Goal: Ask a question

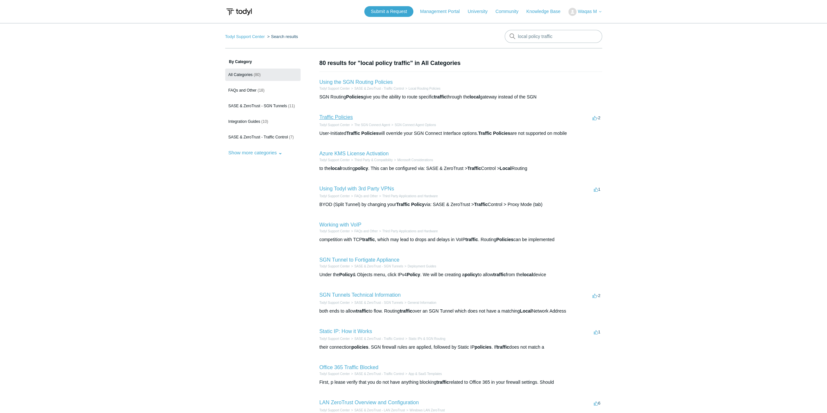
click at [329, 118] on link "Traffic Policies" at bounding box center [336, 117] width 33 height 6
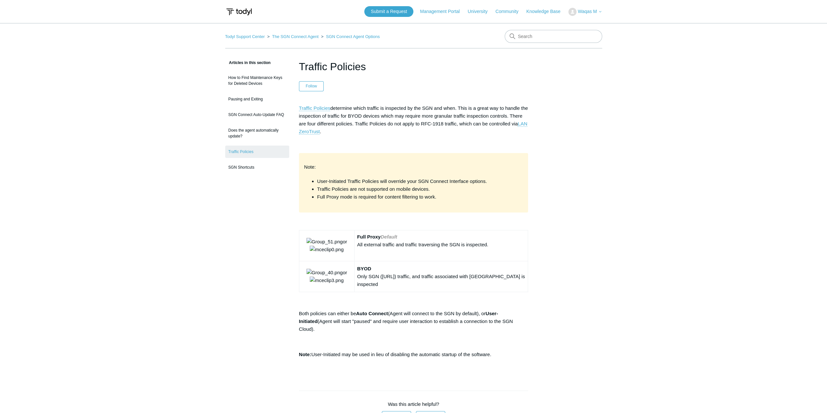
click at [145, 248] on main "Todyl Support Center The SGN Connect Agent SGN Connect Agent Options Articles i…" at bounding box center [413, 304] width 827 height 562
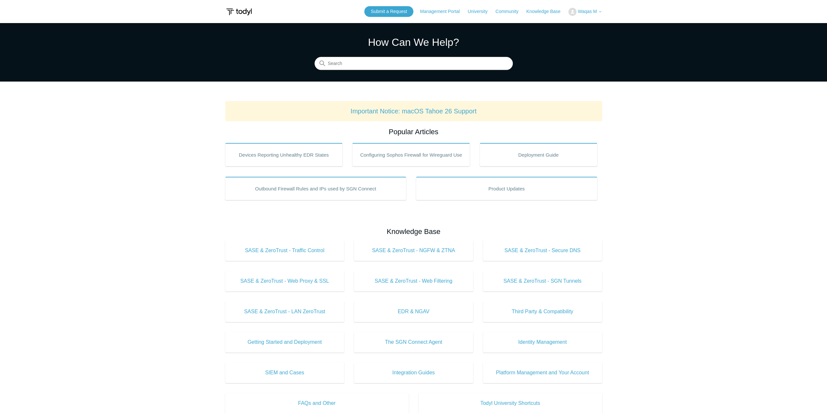
click at [588, 11] on span "Waqas M" at bounding box center [587, 11] width 19 height 5
click at [585, 25] on link "My Support Requests" at bounding box center [600, 25] width 63 height 11
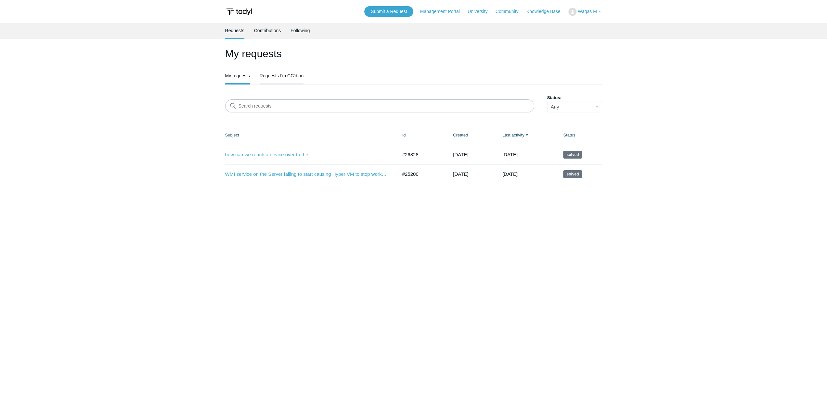
click at [293, 78] on link "Requests I'm CC'd on" at bounding box center [282, 75] width 44 height 14
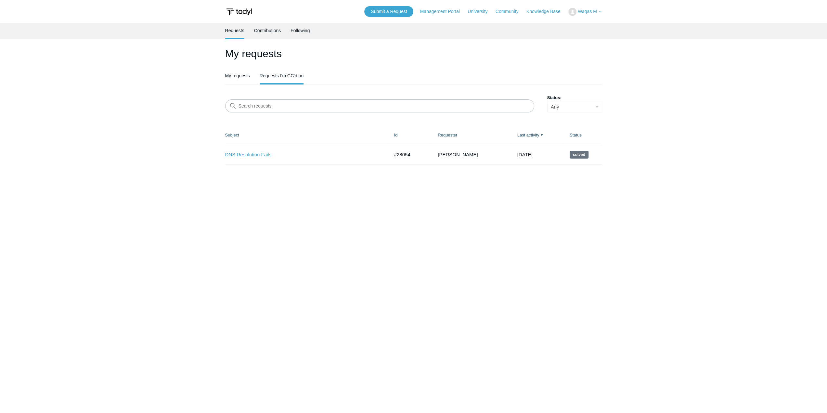
click at [306, 228] on main "Requests Contributions Following My requests My requests Requests I'm CC'd on S…" at bounding box center [413, 209] width 827 height 372
click at [256, 156] on link "DNS Resolution Fails" at bounding box center [302, 154] width 154 height 7
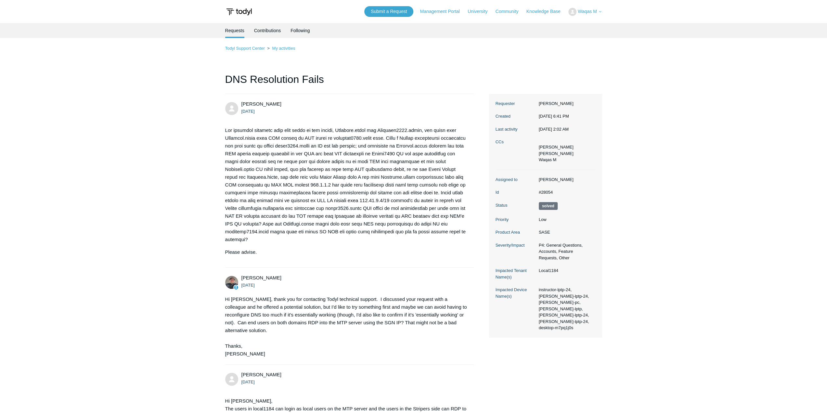
click at [236, 27] on li "Requests" at bounding box center [234, 30] width 19 height 15
click at [239, 31] on li "Requests" at bounding box center [234, 30] width 19 height 15
click at [585, 7] on div "Submit a Request Management Portal University Community Knowledge Base Waqas M …" at bounding box center [483, 11] width 238 height 11
click at [586, 9] on span "Waqas M" at bounding box center [587, 11] width 19 height 5
click at [578, 25] on link "My Support Requests" at bounding box center [600, 25] width 63 height 11
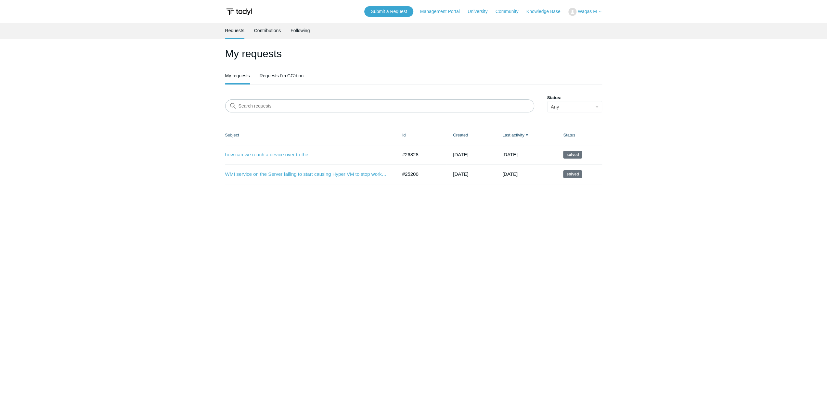
click at [524, 207] on main "Requests Contributions Following My requests My requests Requests I'm CC'd on S…" at bounding box center [413, 209] width 827 height 372
click at [398, 18] on header "Submit a Request Management Portal University Community Knowledge Base Waqas M …" at bounding box center [413, 11] width 377 height 23
click at [398, 11] on link "Submit a Request" at bounding box center [388, 11] width 49 height 11
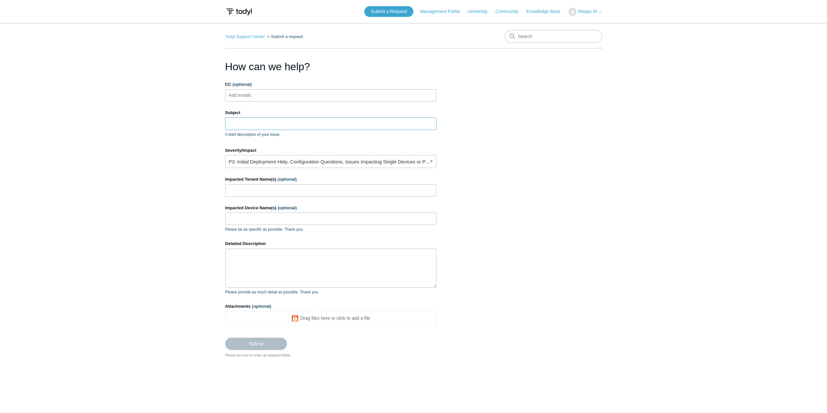
click at [253, 126] on input "Subject" at bounding box center [330, 123] width 211 height 12
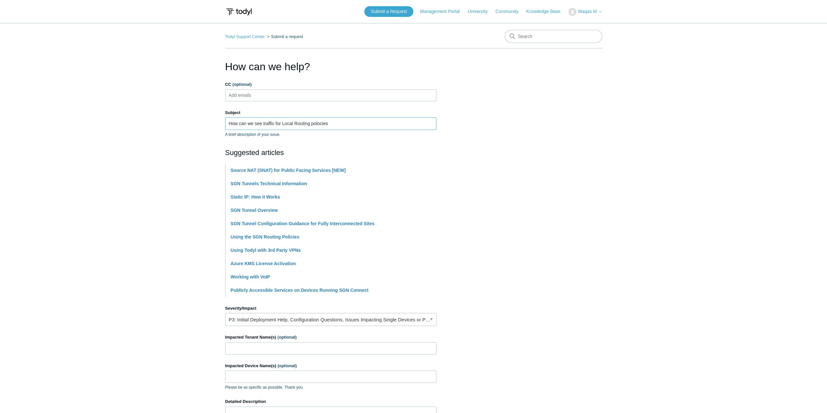
click at [323, 119] on input "How can we see traffic for Local Routing polocies" at bounding box center [330, 123] width 211 height 12
click at [328, 126] on input "How can we see traffic for Local Routing Polocies ?" at bounding box center [330, 123] width 211 height 12
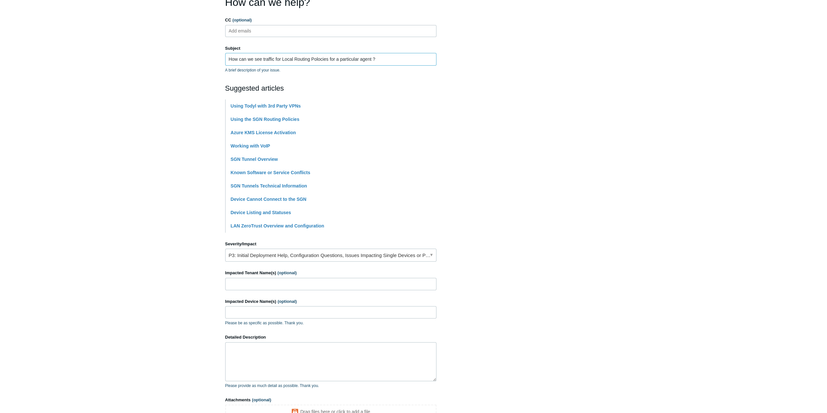
scroll to position [65, 0]
type input "How can we see traffic for Local Routing Polocies for a particular agent ?"
click at [311, 255] on link "P3: Initial Deployment Help, Configuration Questions, Issues Impacting Single D…" at bounding box center [330, 254] width 211 height 13
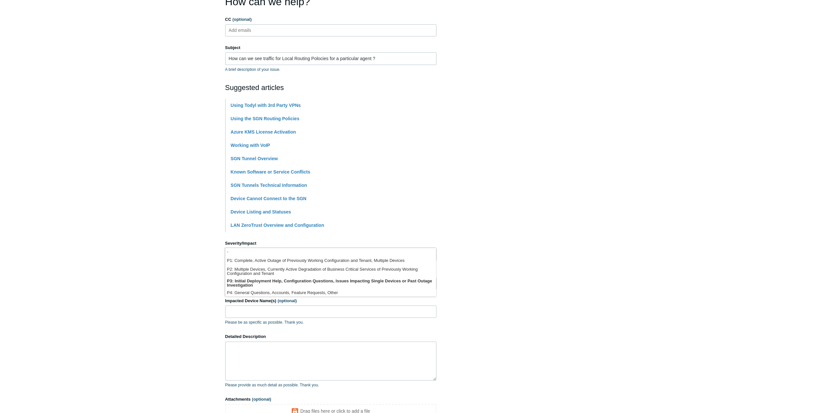
click at [148, 259] on main "Todyl Support Center Submit a request How can we help? CC (optional) Add emails…" at bounding box center [413, 204] width 827 height 493
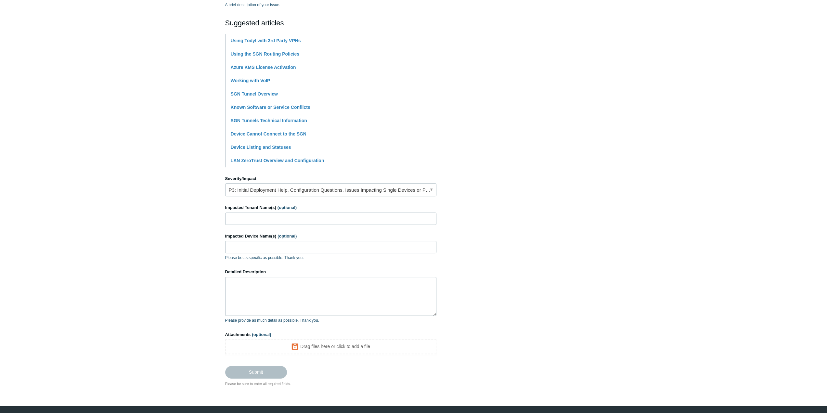
scroll to position [130, 0]
drag, startPoint x: 187, startPoint y: 322, endPoint x: 227, endPoint y: 312, distance: 41.9
click at [188, 321] on main "Todyl Support Center Submit a request How can we help? CC (optional) Add emails…" at bounding box center [413, 139] width 827 height 493
click at [281, 294] on textarea "Detailed Description" at bounding box center [330, 296] width 211 height 39
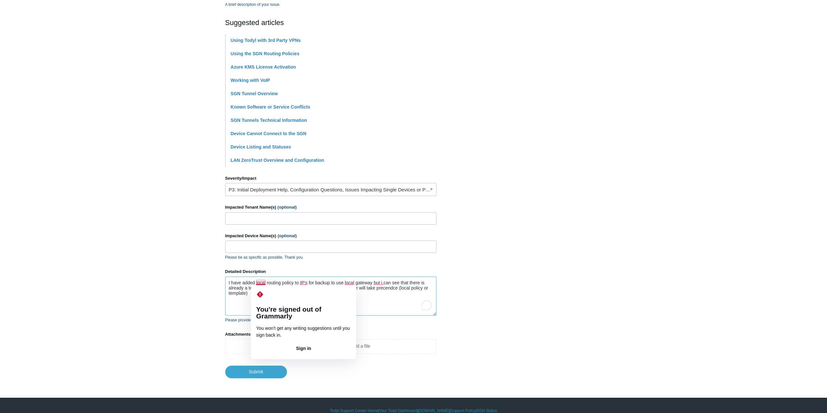
click at [423, 295] on textarea "I have added local routing policy to IP's for backup to use local gateway but i…" at bounding box center [330, 296] width 211 height 39
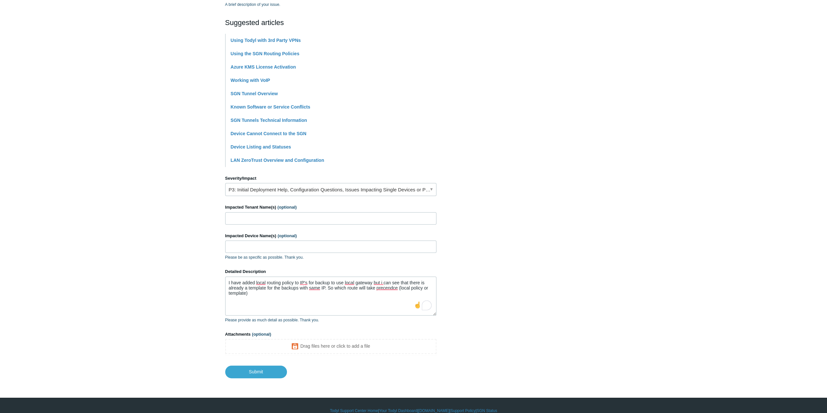
click at [422, 306] on div at bounding box center [417, 305] width 9 height 10
click at [423, 306] on div "7" at bounding box center [427, 305] width 8 height 8
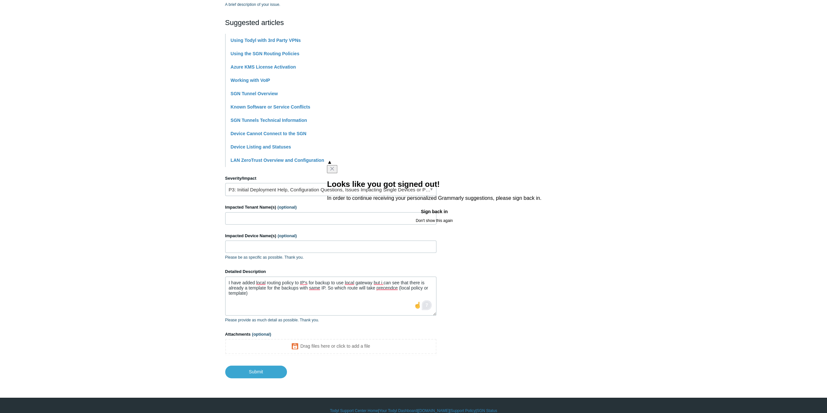
click at [426, 307] on div "7" at bounding box center [427, 305] width 10 height 10
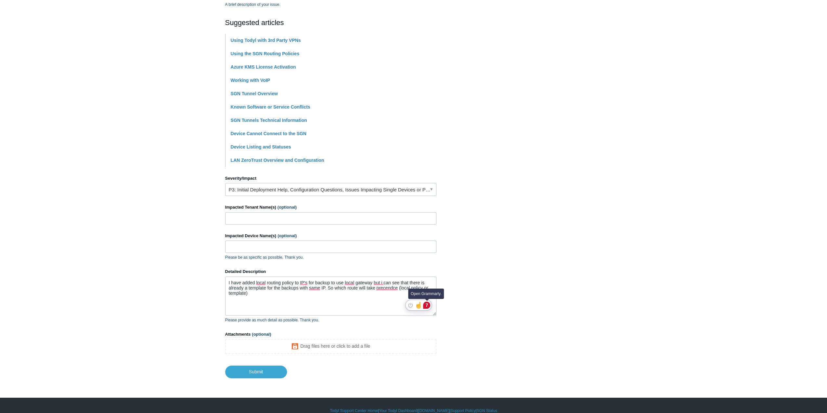
click at [426, 307] on div "7" at bounding box center [426, 305] width 7 height 7
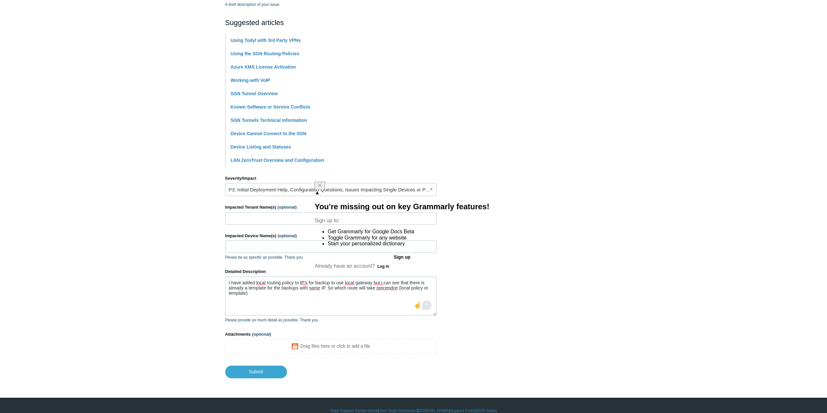
click at [389, 263] on div "Sign up Already have an account? Log in" at bounding box center [402, 261] width 175 height 18
click at [389, 264] on button "Log in" at bounding box center [383, 267] width 17 height 8
click at [343, 291] on textarea "I have added local routing policy to IP's for backup to use local gateway but i…" at bounding box center [330, 296] width 211 height 39
type textarea "I have added local routing policy to IP's for backup to use local gateway but i…"
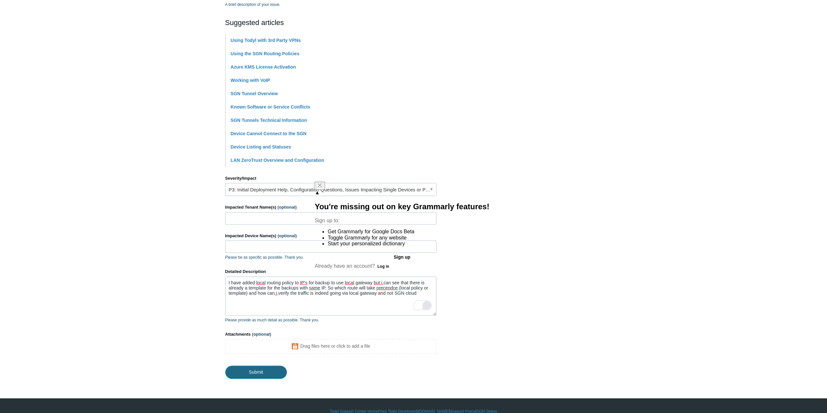
click at [260, 371] on input "Submit" at bounding box center [256, 372] width 62 height 13
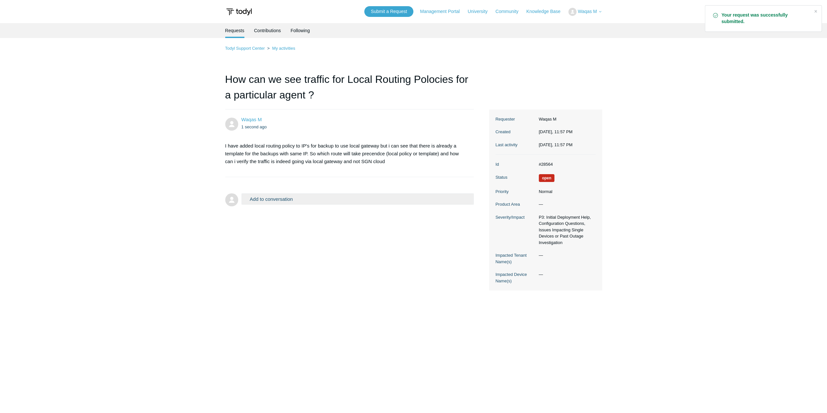
click at [238, 14] on img at bounding box center [239, 12] width 28 height 12
